Goal: Information Seeking & Learning: Learn about a topic

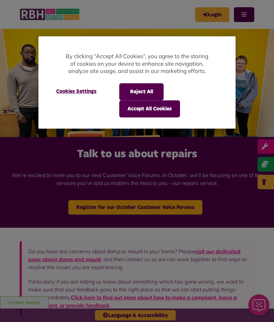
click at [163, 109] on button "Accept All Cookies" at bounding box center [149, 108] width 61 height 17
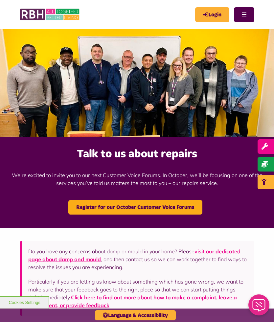
click at [251, 13] on button "Menu" at bounding box center [244, 14] width 20 height 15
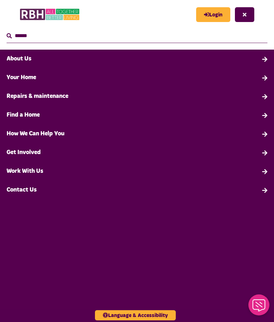
click at [33, 61] on link "About Us" at bounding box center [137, 59] width 274 height 19
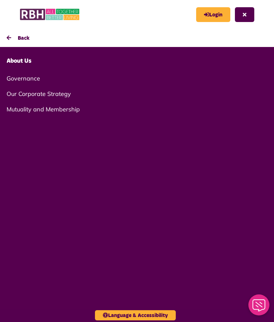
click at [34, 83] on link "Governance" at bounding box center [137, 78] width 274 height 15
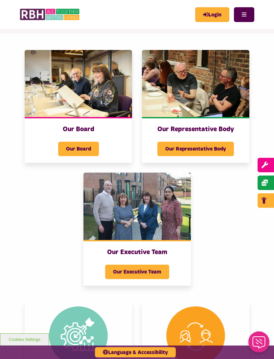
scroll to position [52, 0]
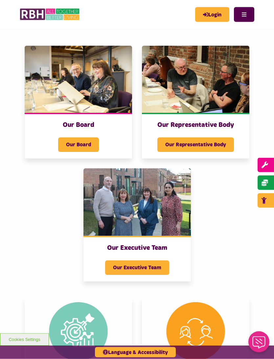
click at [97, 143] on span "Our Board" at bounding box center [78, 145] width 41 height 14
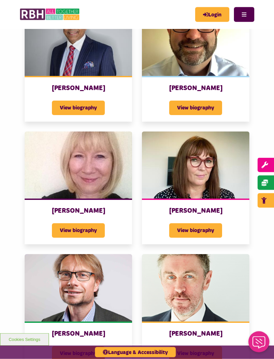
scroll to position [384, 0]
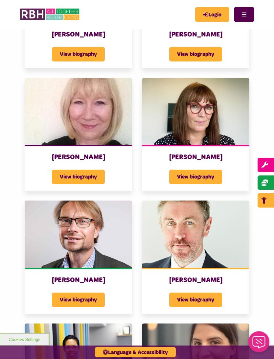
click at [217, 236] on img at bounding box center [196, 234] width 108 height 67
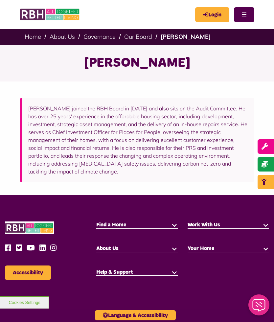
click at [143, 37] on link "Our Board" at bounding box center [138, 37] width 28 height 8
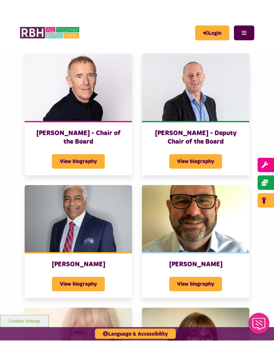
scroll to position [171, 0]
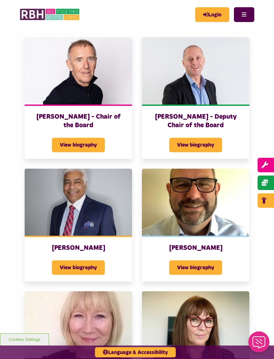
click at [221, 144] on span "View biography" at bounding box center [195, 145] width 53 height 14
